Goal: Subscribe to service/newsletter

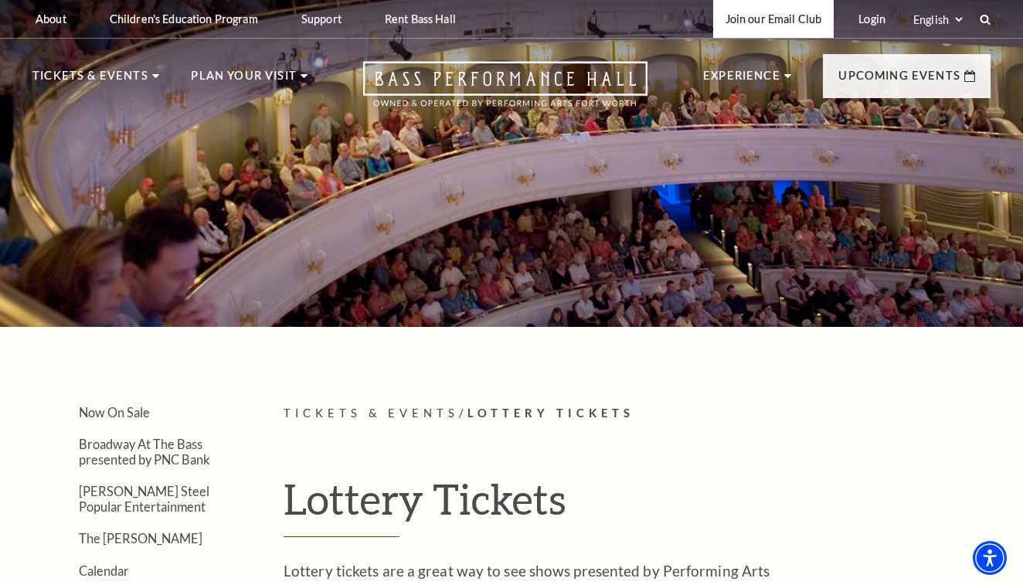
click at [774, 19] on link "Join our Email Club" at bounding box center [773, 19] width 121 height 38
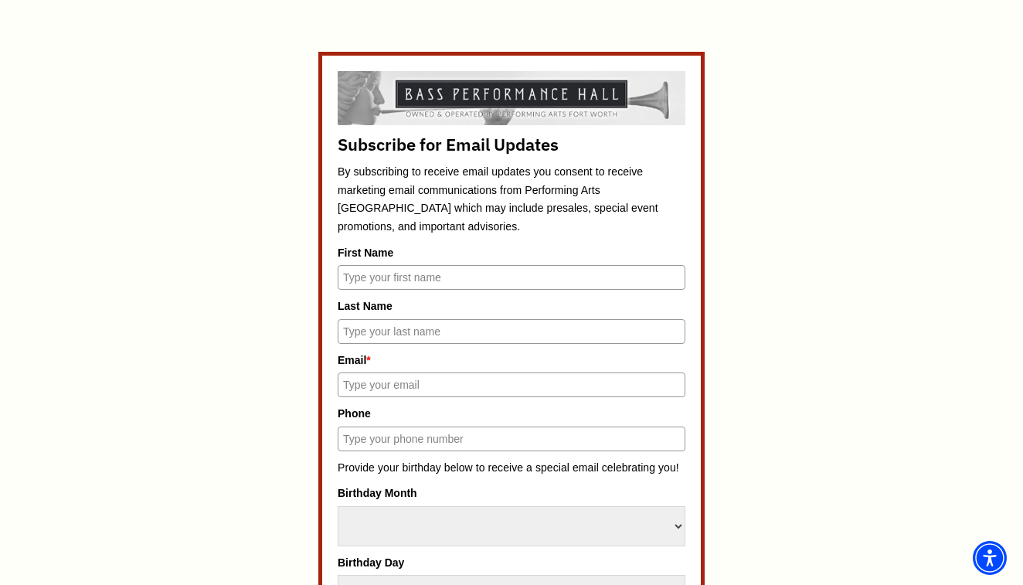
scroll to position [647, 0]
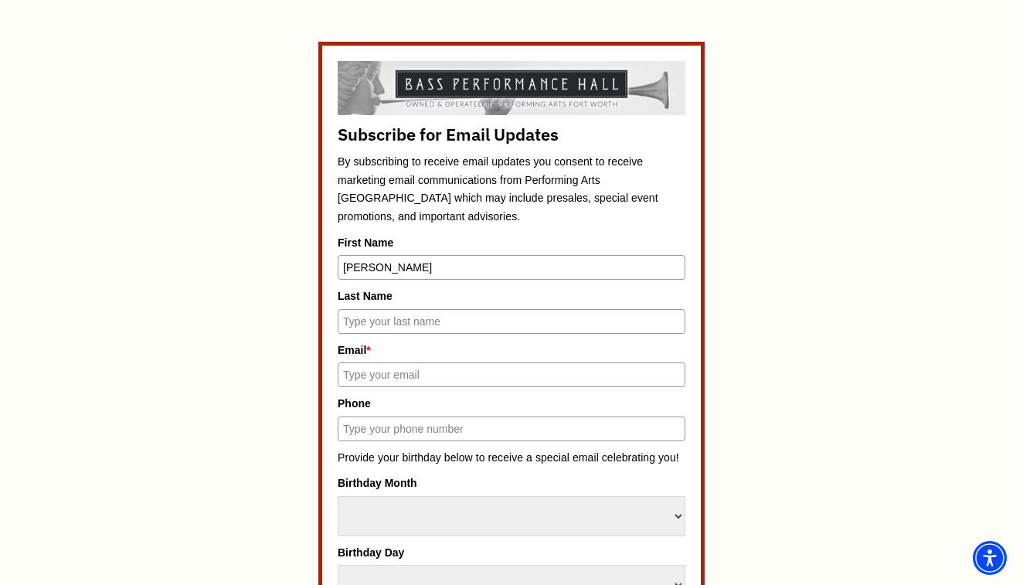
type input "[PERSON_NAME]"
type input "[EMAIL_ADDRESS][DOMAIN_NAME]"
click at [543, 383] on div "Subscribe for Email Updates By subscribing to receive email updates you consent…" at bounding box center [512, 596] width 348 height 1070
click at [729, 339] on div "Subscribe for Email Updates By subscribing to receive email updates you consent…" at bounding box center [511, 596] width 719 height 1108
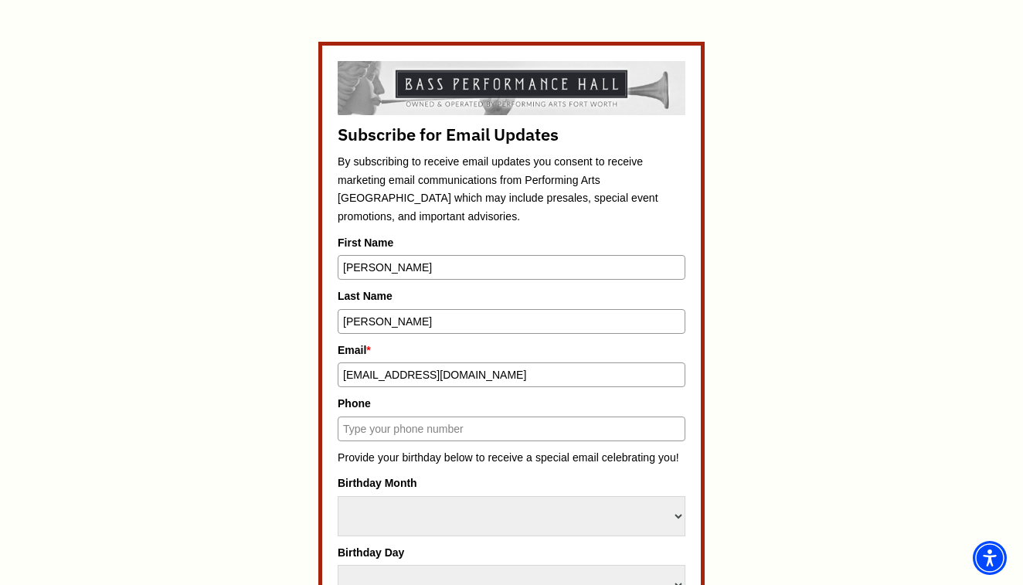
click at [729, 339] on div "Subscribe for Email Updates By subscribing to receive email updates you consent…" at bounding box center [511, 596] width 719 height 1108
click at [360, 420] on input "201410" at bounding box center [512, 429] width 348 height 25
click at [393, 420] on input "201-410" at bounding box center [512, 429] width 348 height 25
type input "[PHONE_NUMBER]"
select select "December"
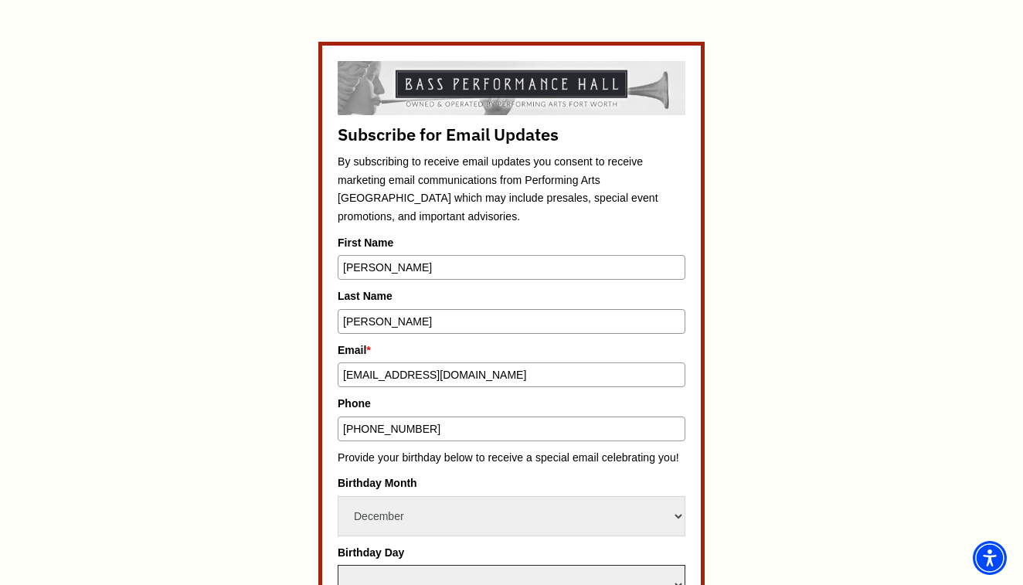
select select "1"
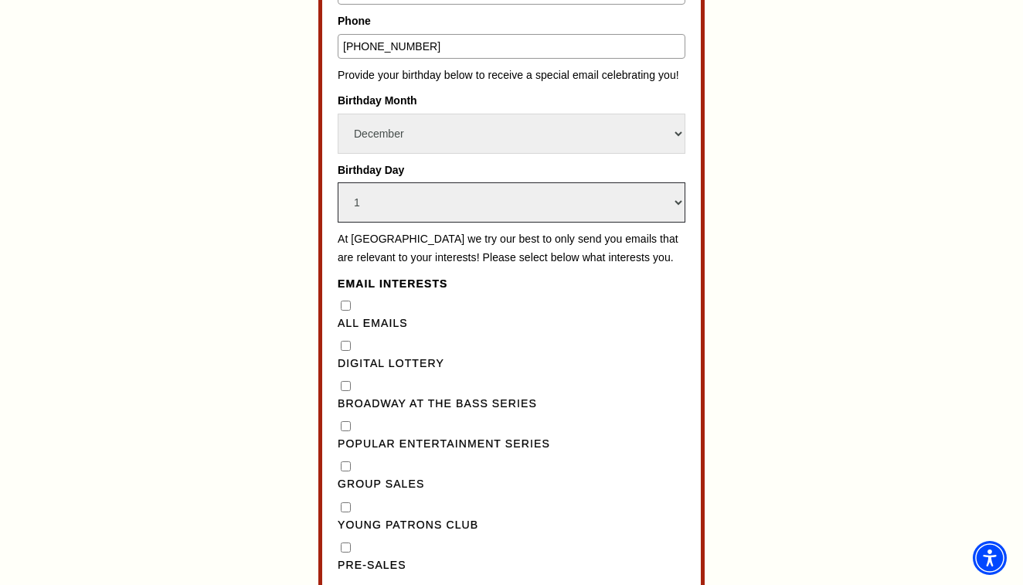
scroll to position [1030, 0]
click at [344, 300] on Emails"] "All Emails" at bounding box center [346, 305] width 10 height 10
checkbox Emails"] "true"
click at [339, 336] on div "Digital Lottery" at bounding box center [512, 354] width 348 height 36
click at [341, 340] on Lottery"] "Digital Lottery" at bounding box center [346, 345] width 10 height 10
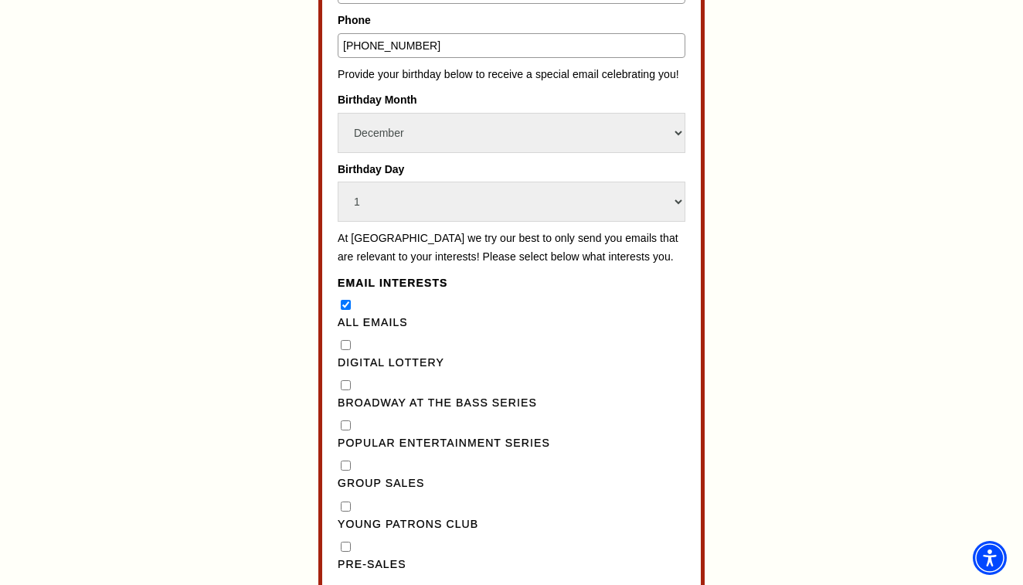
checkbox Lottery"] "true"
click at [341, 380] on Series"] "Broadway at the Bass Series" at bounding box center [346, 385] width 10 height 10
checkbox Series"] "true"
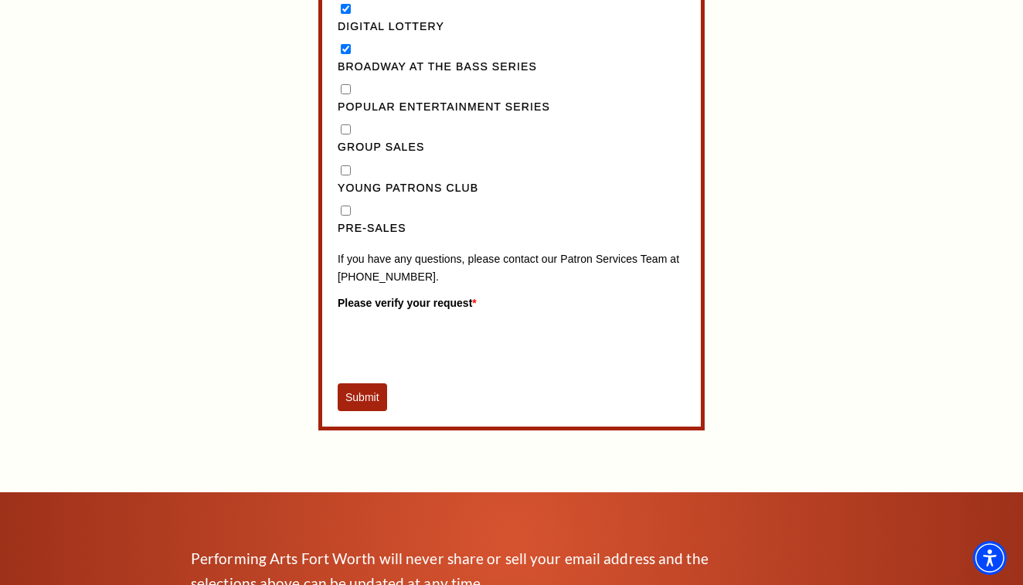
scroll to position [1367, 0]
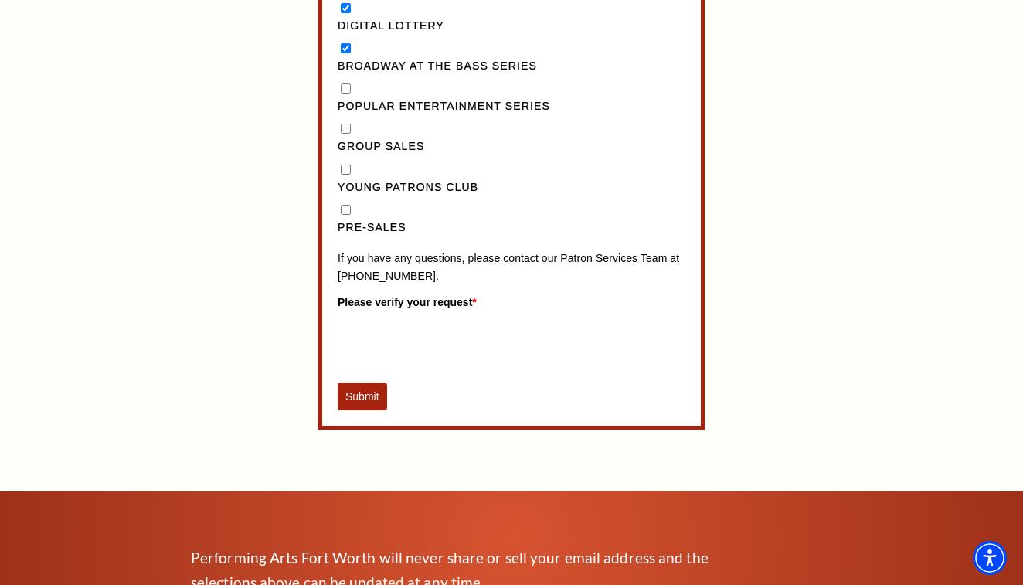
click at [362, 383] on button "Submit" at bounding box center [362, 397] width 49 height 28
